Goal: Task Accomplishment & Management: Manage account settings

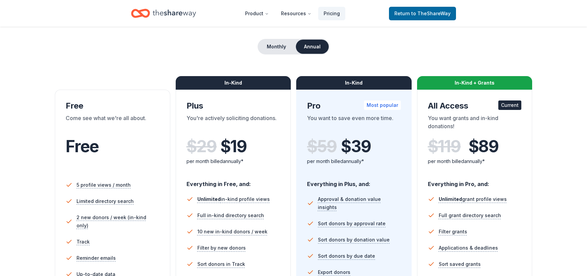
scroll to position [140, 0]
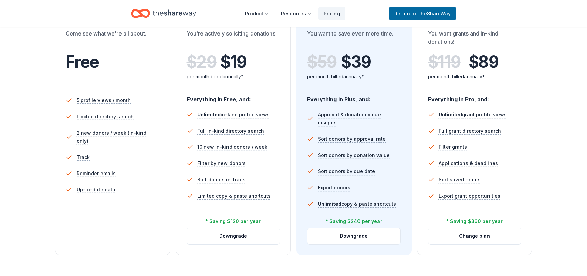
click at [134, 47] on div "Come see what we're all about." at bounding box center [113, 38] width 94 height 19
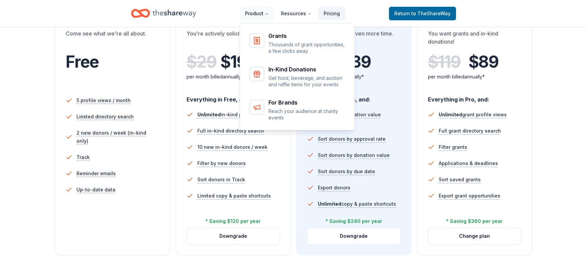
click at [258, 16] on button "Product" at bounding box center [257, 14] width 35 height 14
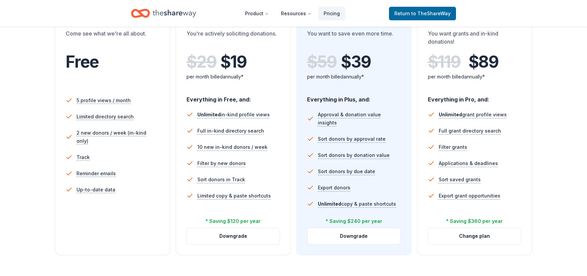
click at [180, 17] on icon "Home" at bounding box center [174, 13] width 43 height 14
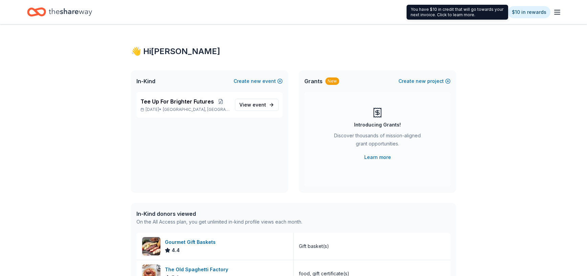
click at [491, 14] on div "You have $10 in credit that will go towards your next invoice. Click to learn m…" at bounding box center [457, 12] width 102 height 15
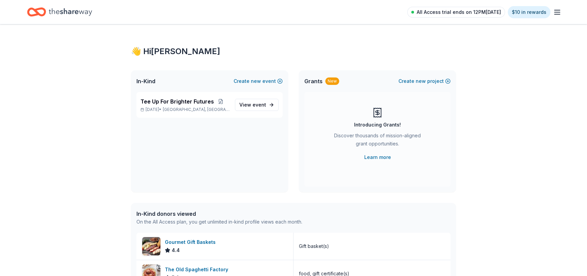
click at [457, 10] on span "All Access trial ends on 12PM[DATE]" at bounding box center [459, 12] width 84 height 8
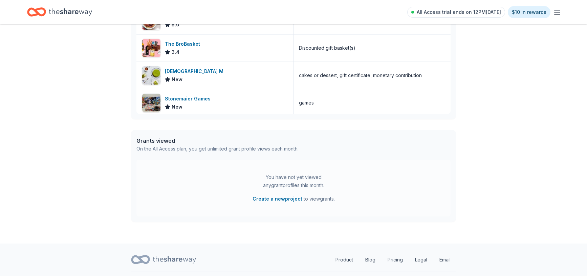
scroll to position [269, 0]
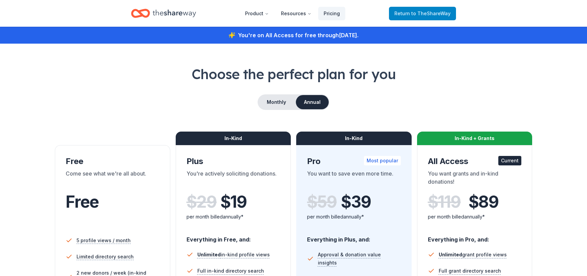
click at [406, 17] on span "Return to TheShareWay" at bounding box center [422, 13] width 56 height 8
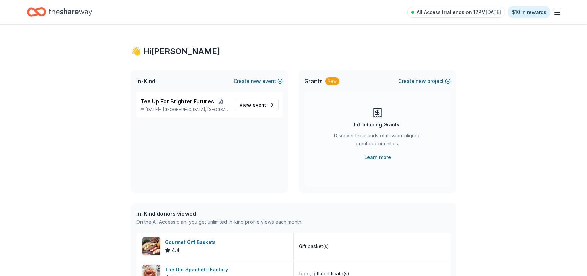
click at [559, 14] on icon "button" at bounding box center [557, 12] width 8 height 8
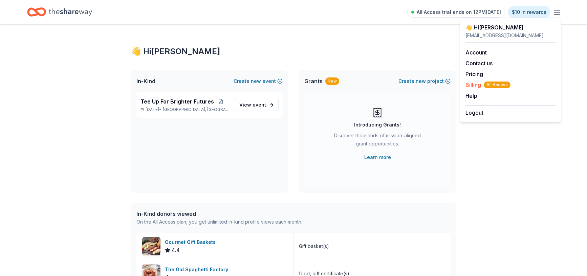
click at [476, 86] on span "Billing All Access" at bounding box center [487, 85] width 45 height 8
